Goal: Check status: Check status

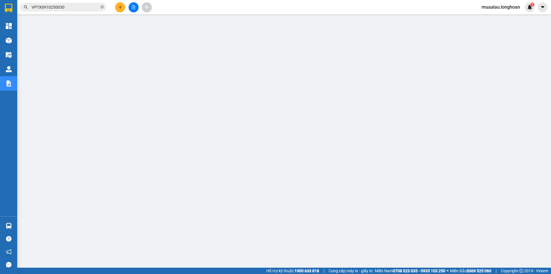
click at [66, 5] on input "VPTX0910250030" at bounding box center [66, 7] width 68 height 6
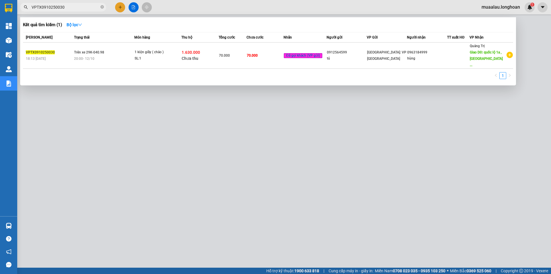
click at [66, 5] on input "VPTX0910250030" at bounding box center [66, 7] width 68 height 6
paste input "SGTB250925001"
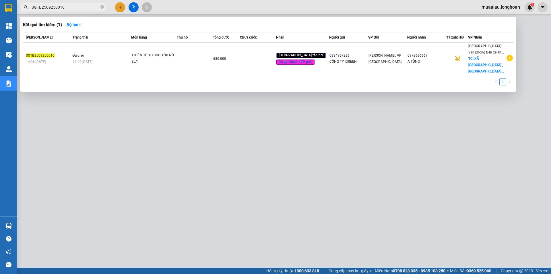
click at [66, 7] on input "SGTB2509250010" at bounding box center [66, 7] width 68 height 6
click at [103, 228] on div at bounding box center [275, 137] width 551 height 274
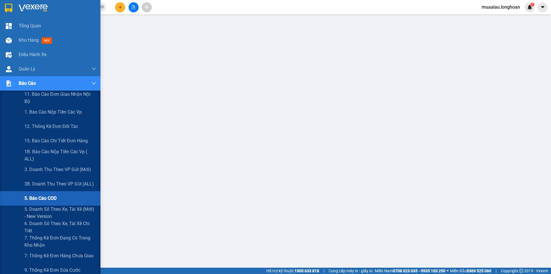
click at [37, 200] on span "5. Báo cáo COD" at bounding box center [40, 197] width 32 height 7
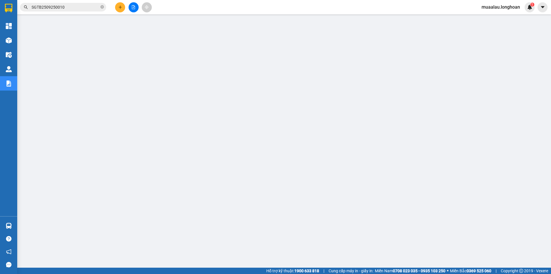
click at [69, 7] on input "SGTB2509250010" at bounding box center [66, 7] width 68 height 6
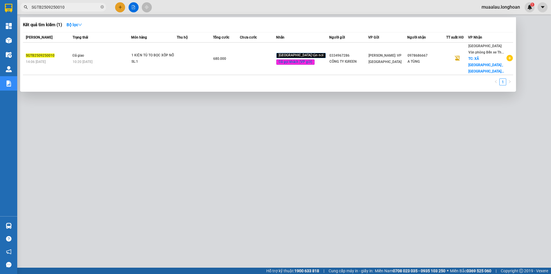
click at [69, 7] on input "SGTB2509250010" at bounding box center [66, 7] width 68 height 6
paste input "DNTK2909250013"
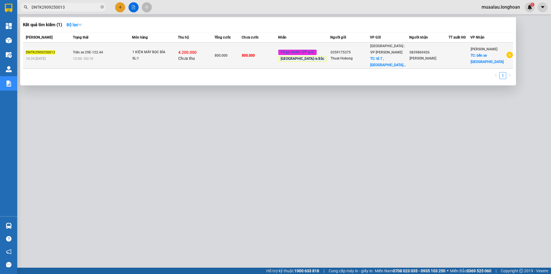
type input "DNTK2909250013"
click at [65, 57] on div "16:34 [DATE]" at bounding box center [48, 58] width 45 height 6
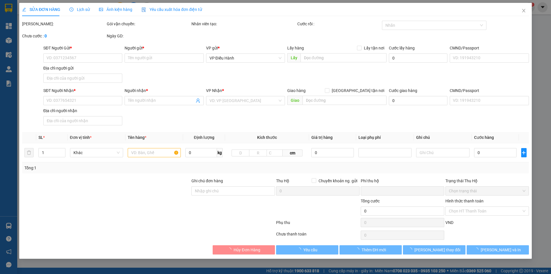
click at [76, 9] on span "Lịch sử" at bounding box center [79, 9] width 20 height 5
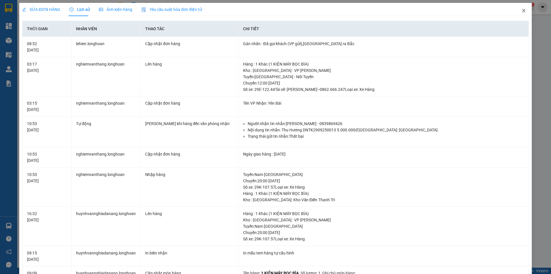
click at [522, 12] on icon "close" at bounding box center [523, 10] width 3 height 3
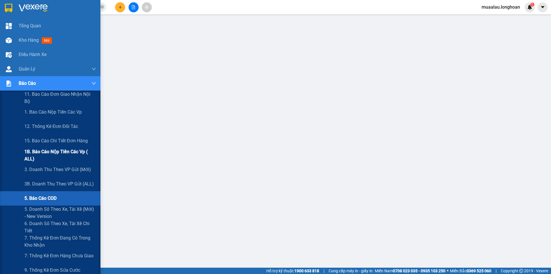
click at [47, 155] on span "1B. Báo cáo nộp tiền các vp ( ALL)" at bounding box center [60, 155] width 72 height 14
